Goal: Task Accomplishment & Management: Manage account settings

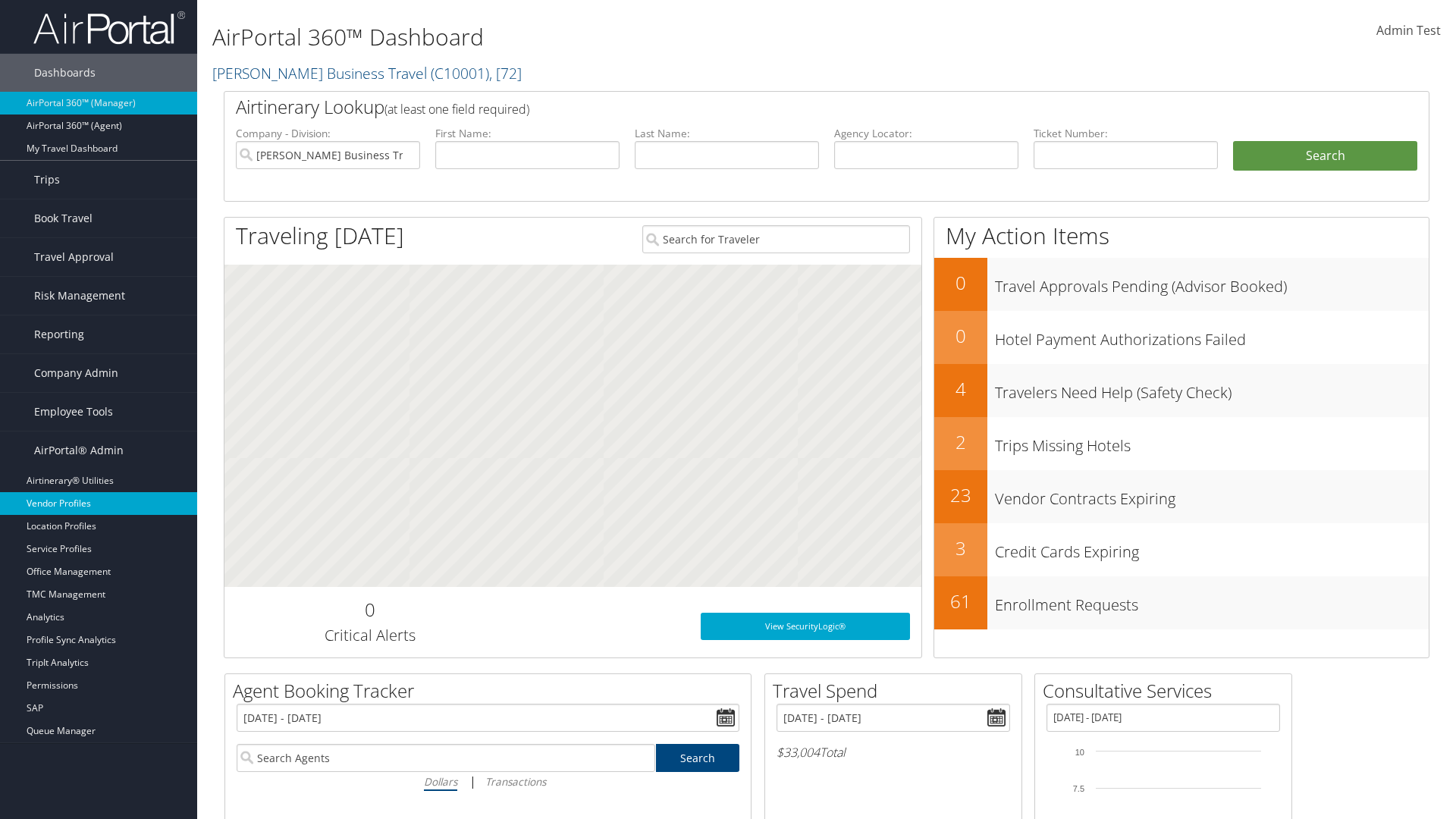
click at [99, 504] on link "Vendor Profiles" at bounding box center [98, 504] width 197 height 23
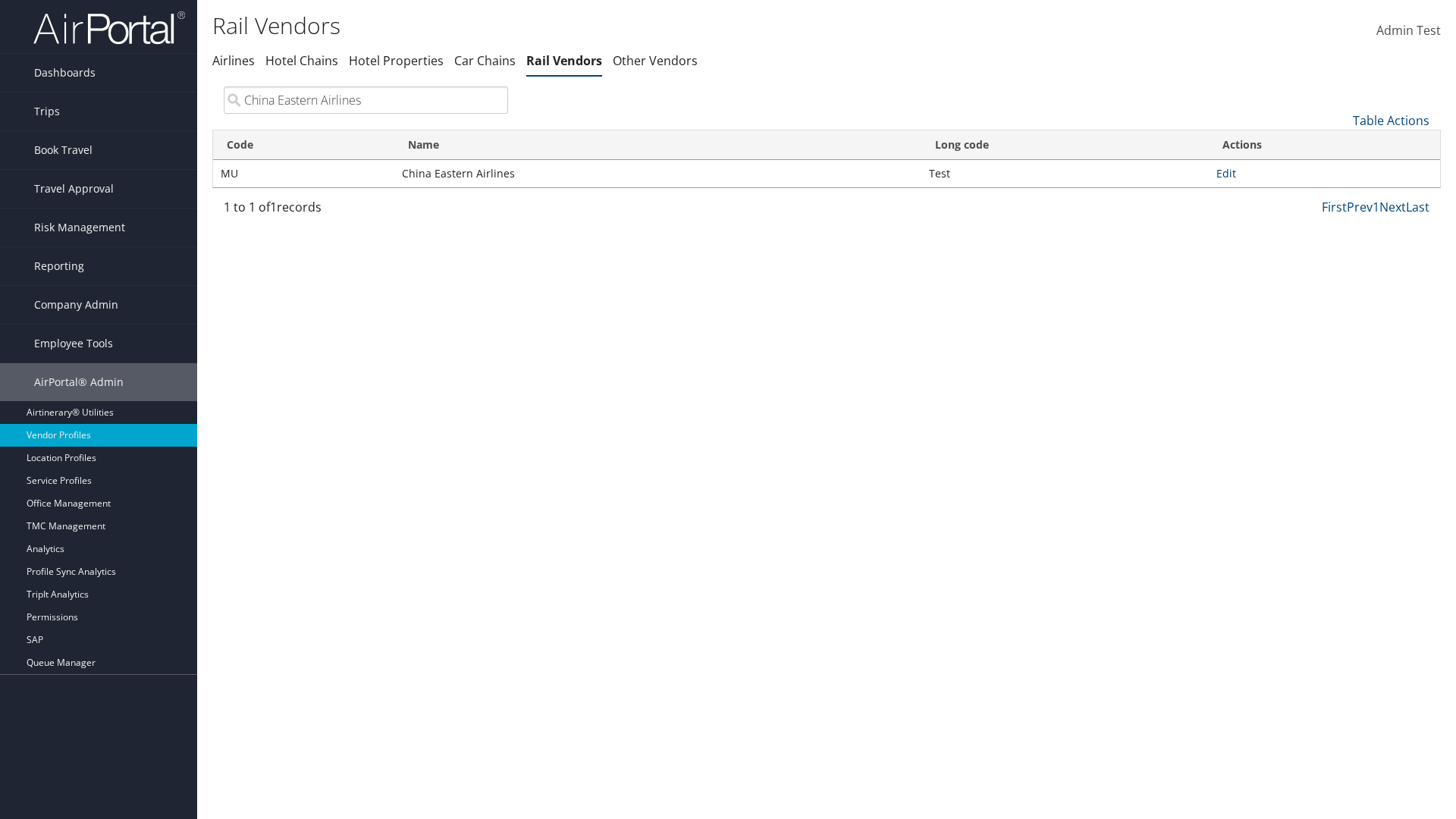
type input "China Eastern Airlines"
click at [1225, 173] on link "Edit" at bounding box center [1226, 173] width 19 height 14
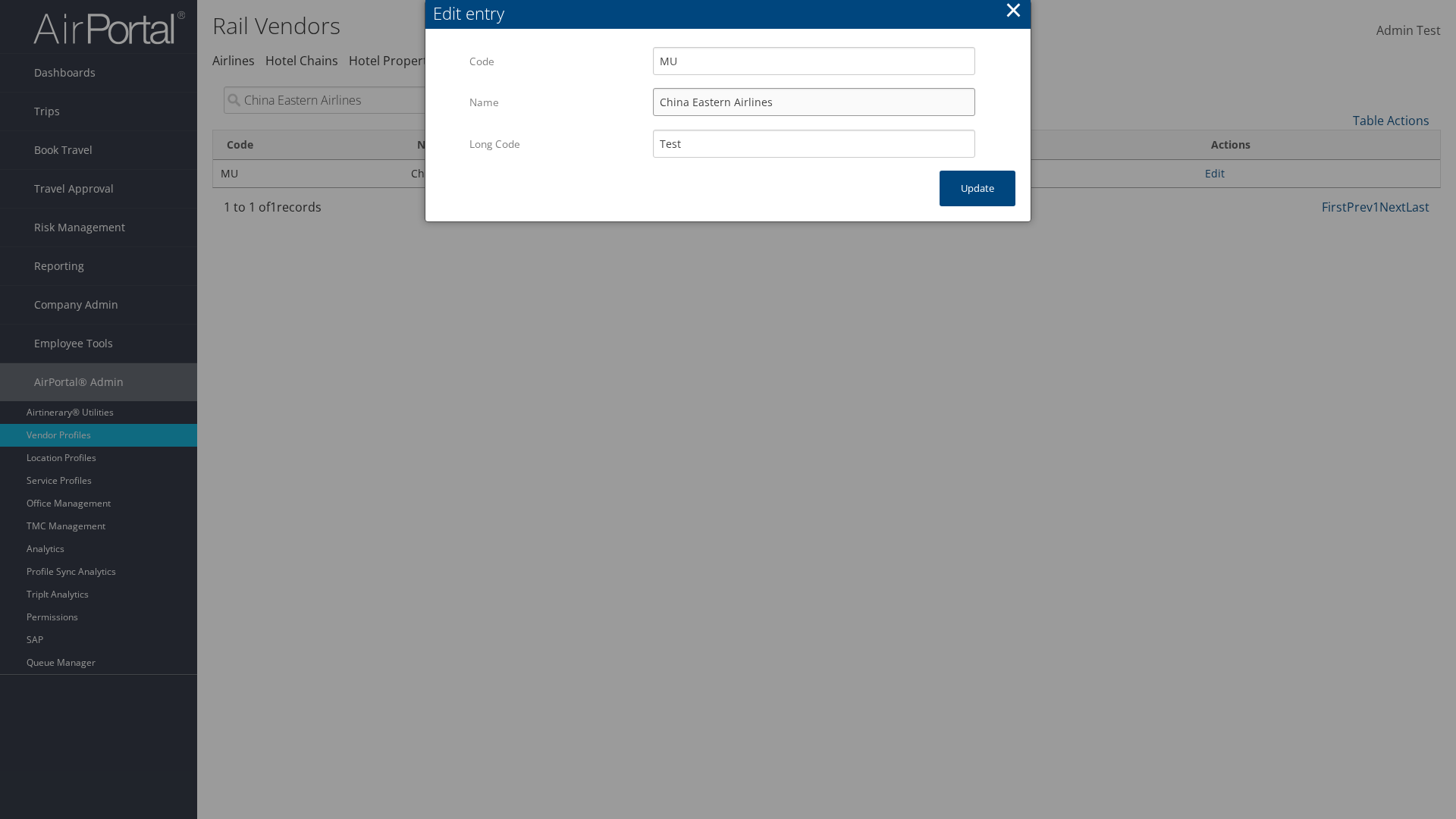
click at [814, 102] on input "China Eastern Airlines" at bounding box center [814, 102] width 323 height 28
type input "China Eastern Airlines"
